Goal: Information Seeking & Learning: Learn about a topic

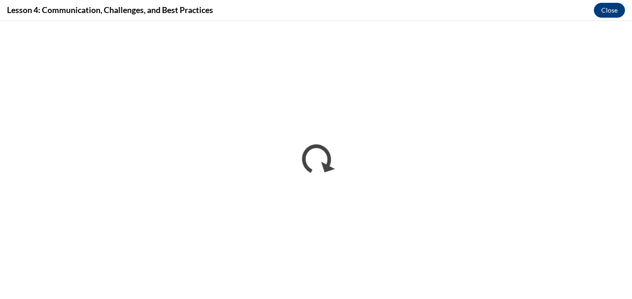
scroll to position [487, 0]
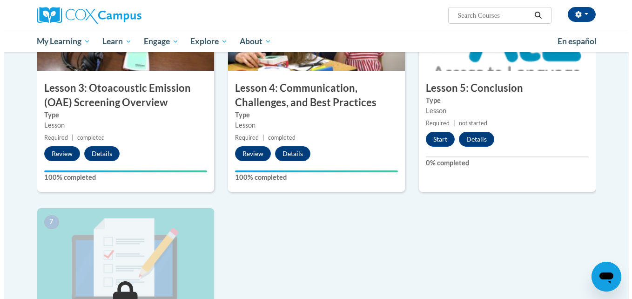
scroll to position [521, 0]
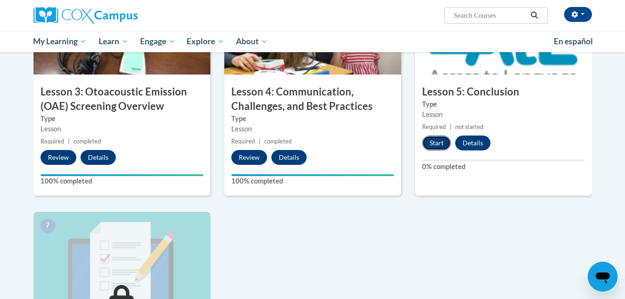
click at [435, 143] on button "Start" at bounding box center [436, 143] width 29 height 15
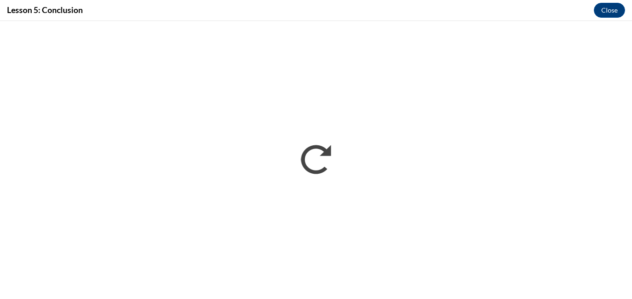
scroll to position [0, 0]
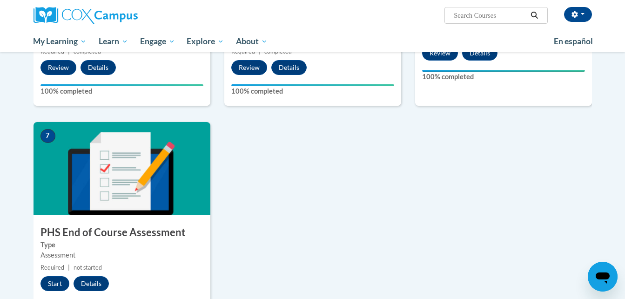
scroll to position [613, 0]
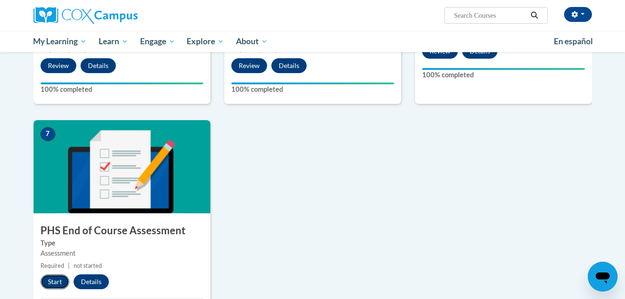
click at [51, 279] on button "Start" at bounding box center [55, 281] width 29 height 15
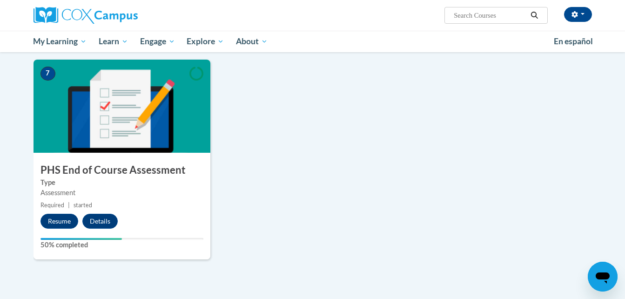
scroll to position [612, 0]
